Goal: Task Accomplishment & Management: Manage account settings

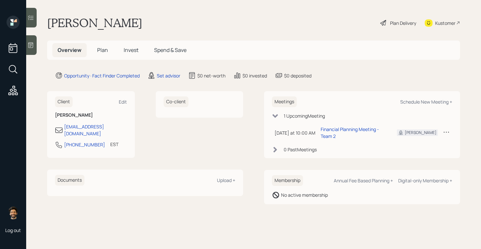
click at [444, 124] on td at bounding box center [446, 132] width 12 height 19
click at [445, 129] on icon at bounding box center [446, 132] width 7 height 7
click at [409, 148] on div "Cancel" at bounding box center [425, 151] width 47 height 6
